Goal: Transaction & Acquisition: Purchase product/service

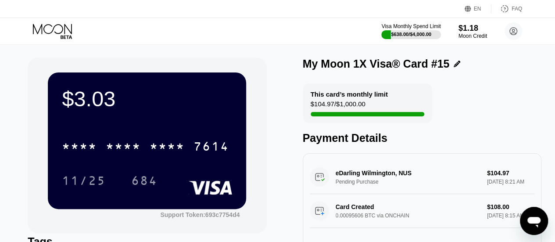
click at [58, 27] on icon at bounding box center [53, 31] width 41 height 15
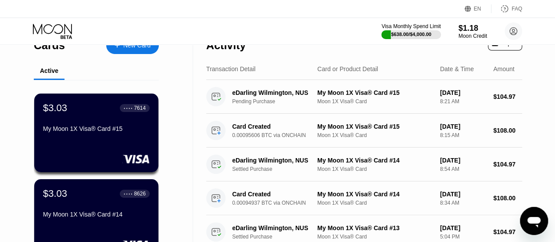
scroll to position [18, 0]
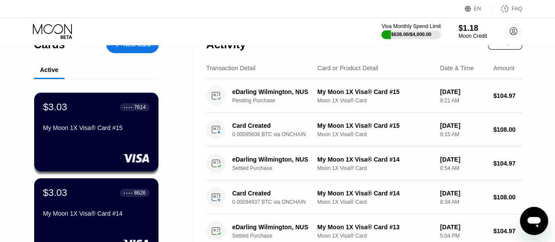
click at [204, 16] on div "EN Language Select an item Save FAQ" at bounding box center [277, 9] width 555 height 18
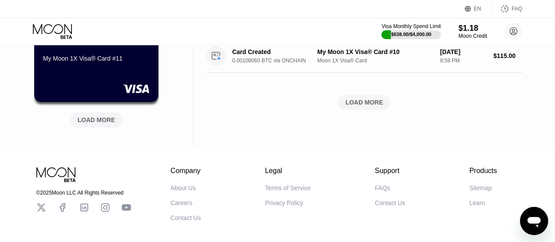
scroll to position [471, 0]
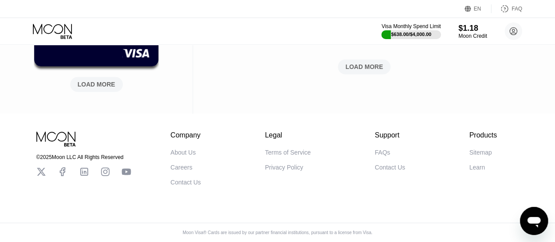
click at [105, 80] on div "LOAD MORE" at bounding box center [97, 84] width 38 height 8
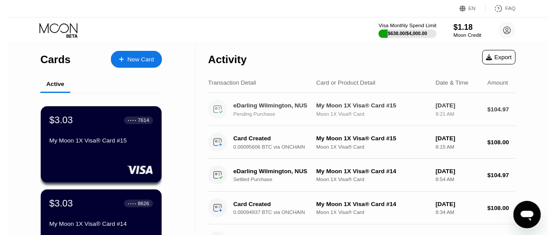
scroll to position [0, 0]
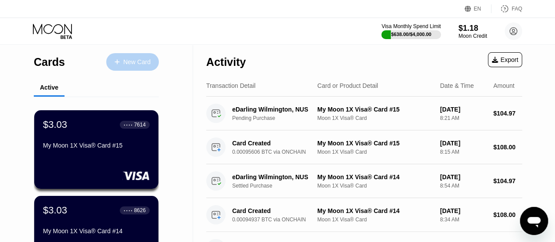
click at [136, 65] on div "New Card" at bounding box center [136, 61] width 27 height 7
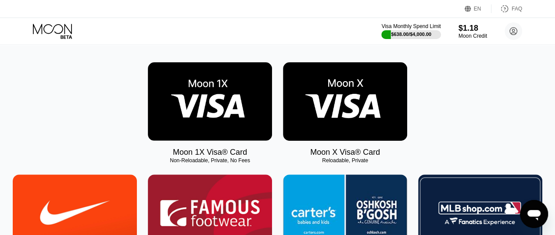
scroll to position [123, 0]
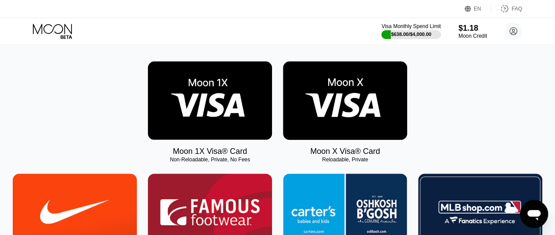
click at [204, 100] on img at bounding box center [210, 100] width 124 height 79
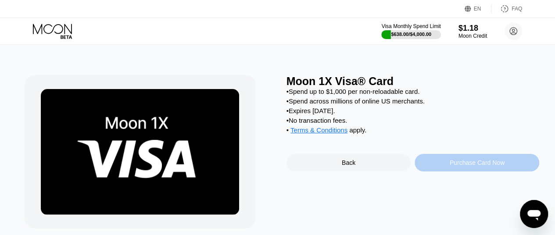
click at [436, 172] on div "Purchase Card Now" at bounding box center [477, 163] width 125 height 18
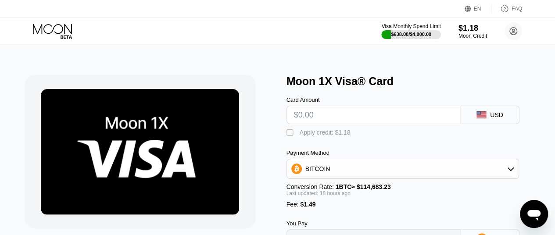
click at [316, 120] on input "text" at bounding box center [373, 115] width 159 height 18
type input "$1"
type input "0.00002229"
type input "$10"
type input "0.00010283"
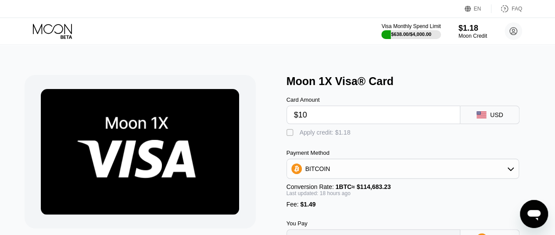
type input "$108"
type input "0.00097981"
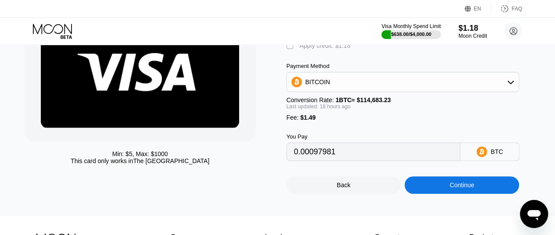
scroll to position [87, 0]
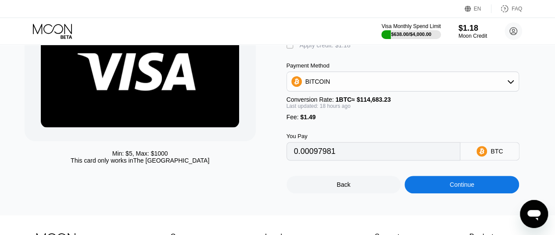
scroll to position [87, 0]
type input "$108"
click at [456, 188] on div "Continue" at bounding box center [462, 184] width 25 height 7
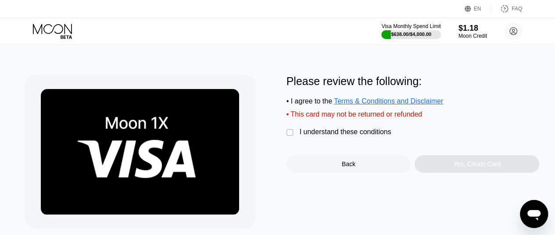
click at [290, 137] on div "" at bounding box center [290, 133] width 9 height 9
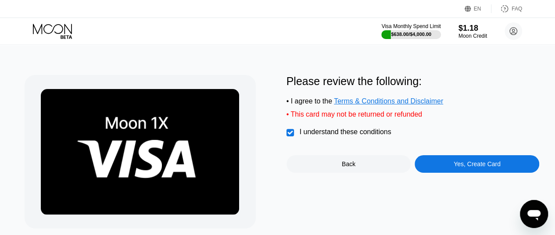
click at [454, 168] on div "Yes, Create Card" at bounding box center [477, 164] width 125 height 18
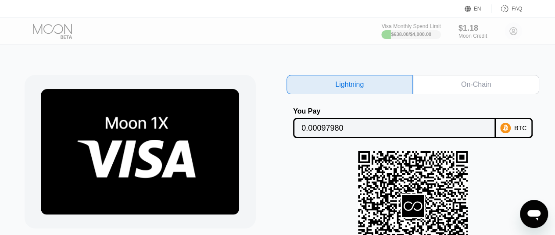
click at [504, 77] on div "On-Chain" at bounding box center [476, 84] width 126 height 19
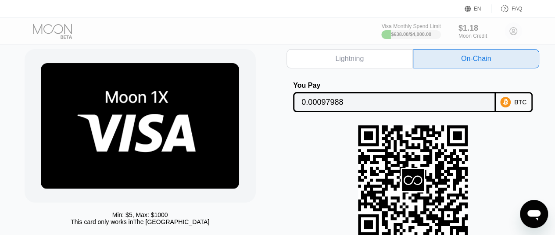
scroll to position [20, 0]
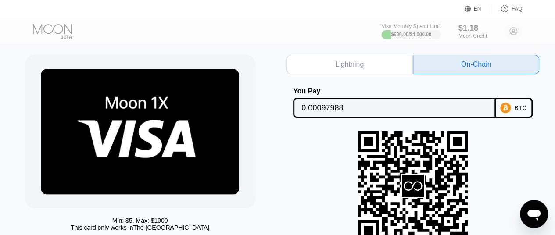
drag, startPoint x: 549, startPoint y: 72, endPoint x: 549, endPoint y: 60, distance: 12.3
click at [549, 60] on div "Min: $ 5 , Max: $ 1000 This card only works in The United States Lightning On-C…" at bounding box center [278, 185] width 562 height 323
click at [60, 36] on div at bounding box center [60, 31] width 54 height 15
click at [65, 32] on div at bounding box center [60, 31] width 54 height 15
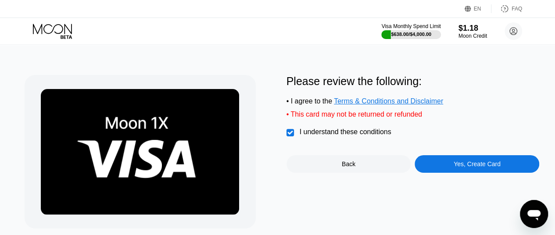
click at [66, 33] on icon at bounding box center [53, 31] width 41 height 15
